Goal: Task Accomplishment & Management: Use online tool/utility

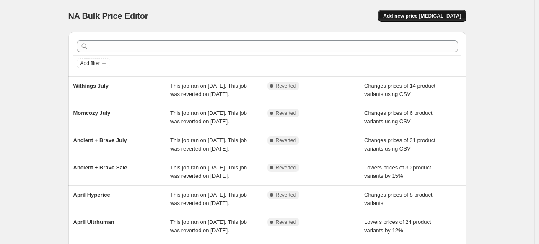
click at [422, 15] on span "Add new price [MEDICAL_DATA]" at bounding box center [422, 16] width 78 height 7
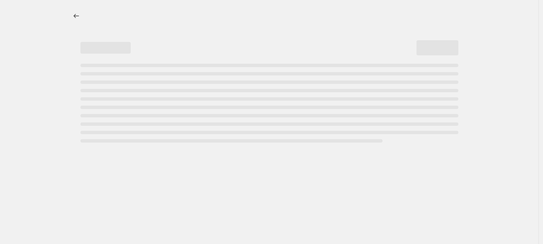
select select "percentage"
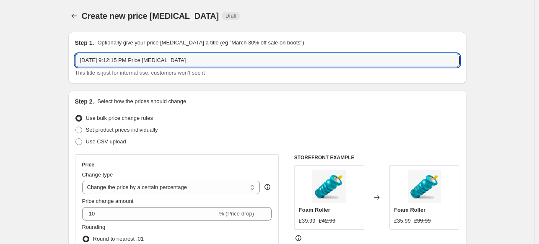
drag, startPoint x: 186, startPoint y: 63, endPoint x: 70, endPoint y: 63, distance: 116.1
click at [70, 63] on div "Step 1. Optionally give your price [MEDICAL_DATA] a title (eg "March 30% off sa…" at bounding box center [267, 58] width 398 height 52
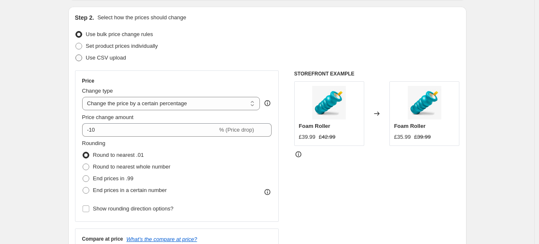
type input "Hyperice August"
click at [100, 58] on span "Use CSV upload" at bounding box center [106, 57] width 40 height 6
click at [76, 55] on input "Use CSV upload" at bounding box center [75, 54] width 0 height 0
radio input "true"
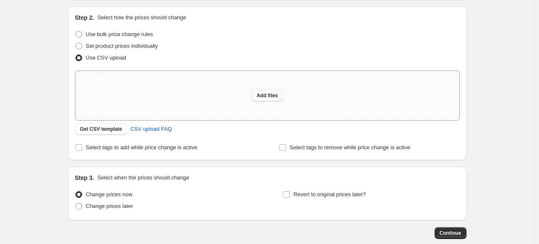
click at [257, 95] on button "Add files" at bounding box center [267, 96] width 31 height 12
type input "C:\fakepath\Hyperice August.csv"
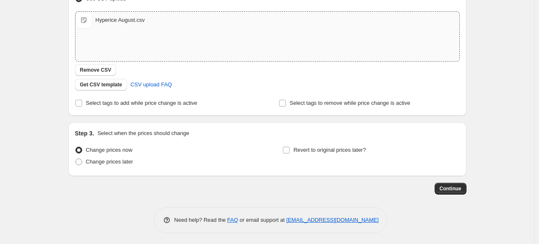
scroll to position [144, 0]
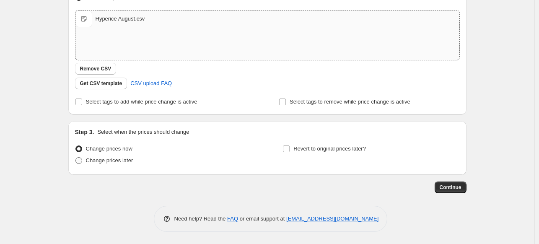
click at [114, 161] on span "Change prices later" at bounding box center [109, 160] width 47 height 6
click at [76, 158] on input "Change prices later" at bounding box center [75, 157] width 0 height 0
radio input "true"
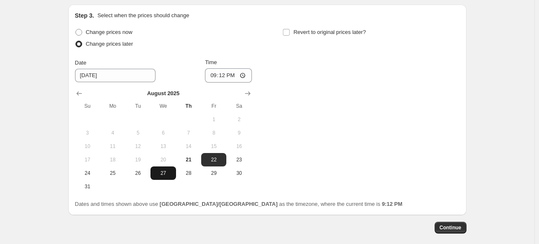
scroll to position [270, 0]
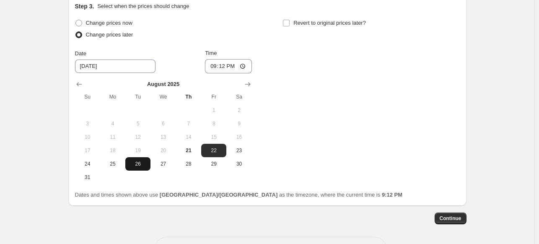
click at [138, 169] on button "26" at bounding box center [137, 163] width 25 height 13
type input "[DATE]"
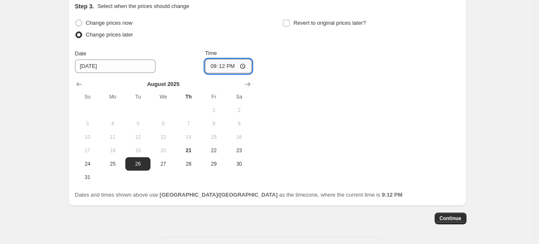
click at [216, 72] on input "21:12" at bounding box center [228, 66] width 47 height 14
type input "07:00"
click at [353, 26] on span "Revert to original prices later?" at bounding box center [329, 23] width 73 height 8
click at [290, 26] on input "Revert to original prices later?" at bounding box center [286, 23] width 7 height 7
checkbox input "true"
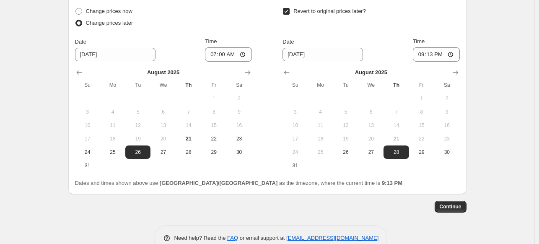
scroll to position [301, 0]
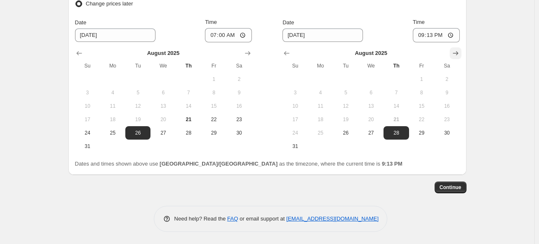
click at [458, 52] on icon "Show next month, September 2025" at bounding box center [455, 53] width 8 height 8
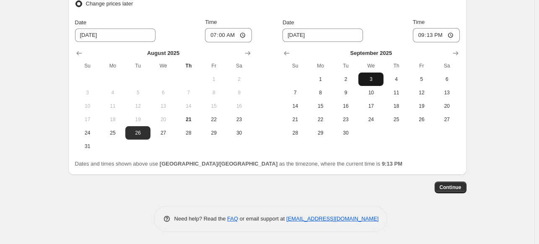
click at [367, 82] on span "3" at bounding box center [371, 79] width 18 height 7
type input "[DATE]"
click at [422, 35] on input "21:13" at bounding box center [436, 35] width 47 height 14
type input "07:03"
click at [450, 184] on button "Continue" at bounding box center [451, 188] width 32 height 12
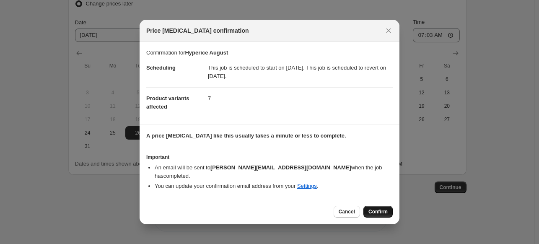
click at [378, 208] on span "Confirm" at bounding box center [377, 211] width 19 height 7
